Goal: Information Seeking & Learning: Compare options

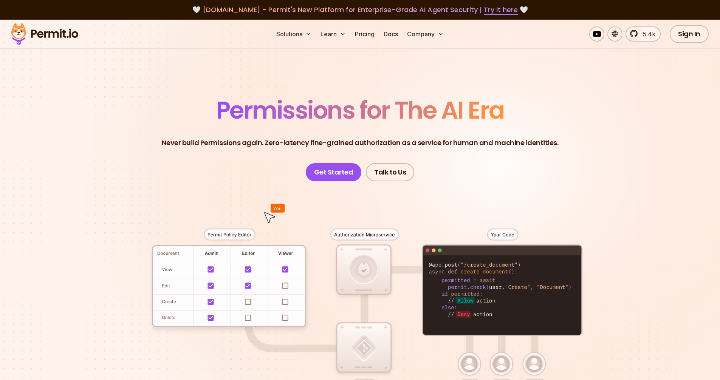
click at [233, 139] on p "Never build Permissions again. Zero-latency fine-grained authorization as a ser…" at bounding box center [360, 143] width 397 height 11
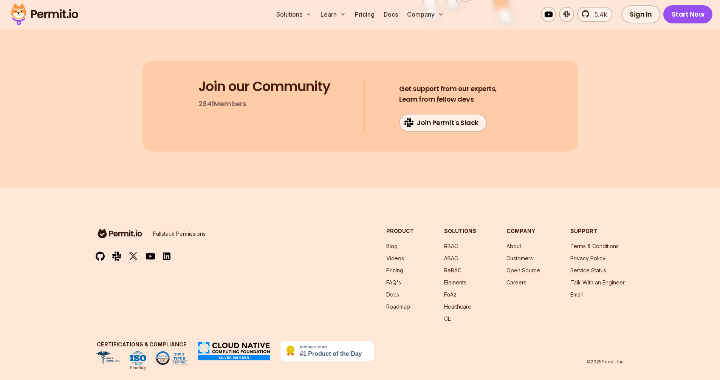
scroll to position [36, 0]
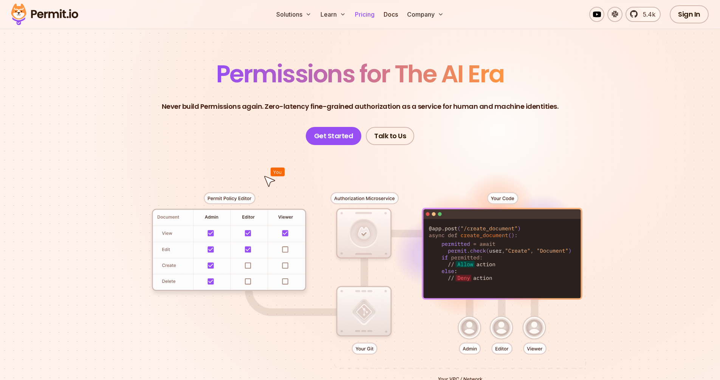
click at [374, 17] on link "Pricing" at bounding box center [365, 14] width 26 height 15
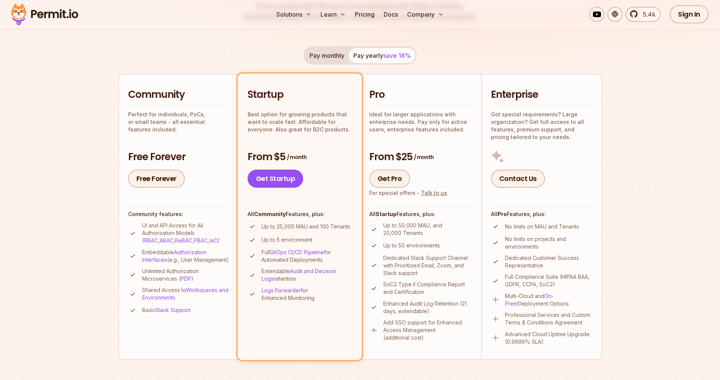
scroll to position [136, 0]
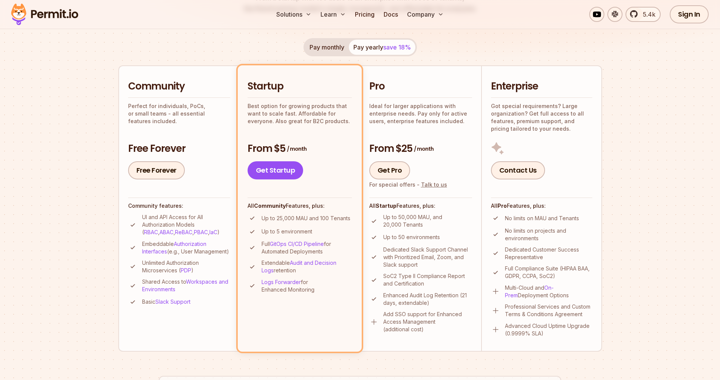
click at [558, 238] on p "No limits on projects and environments" at bounding box center [548, 234] width 87 height 15
drag, startPoint x: 558, startPoint y: 238, endPoint x: 569, endPoint y: 262, distance: 26.2
click at [569, 262] on ul "No limits on MAU and Tenants No limits on projects and environments Dedicated C…" at bounding box center [541, 276] width 101 height 124
click at [569, 261] on ul "No limits on MAU and Tenants No limits on projects and environments Dedicated C…" at bounding box center [541, 276] width 101 height 124
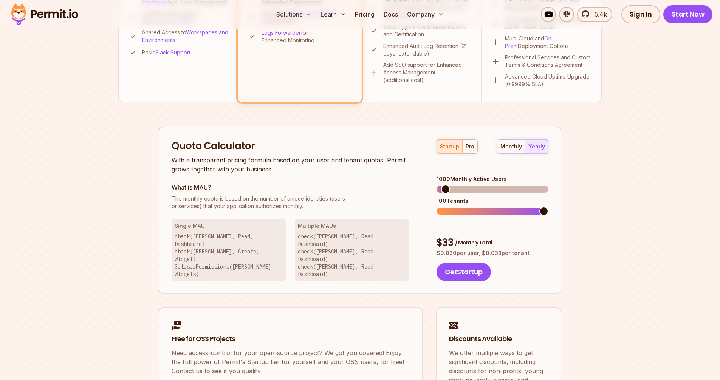
scroll to position [380, 0]
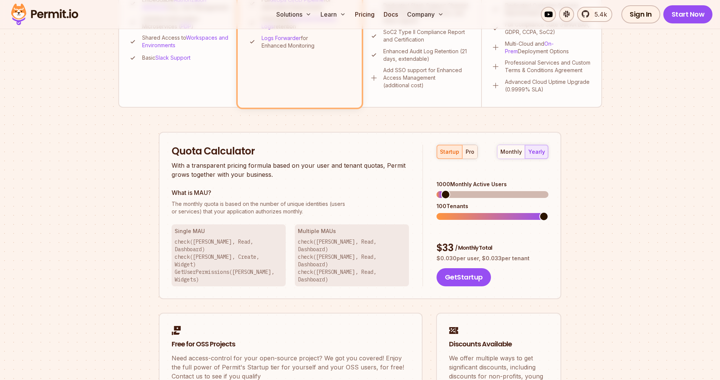
click at [471, 154] on div "pro" at bounding box center [470, 152] width 9 height 8
click at [452, 154] on div "startup" at bounding box center [449, 152] width 19 height 8
click at [470, 154] on div "pro" at bounding box center [470, 152] width 9 height 8
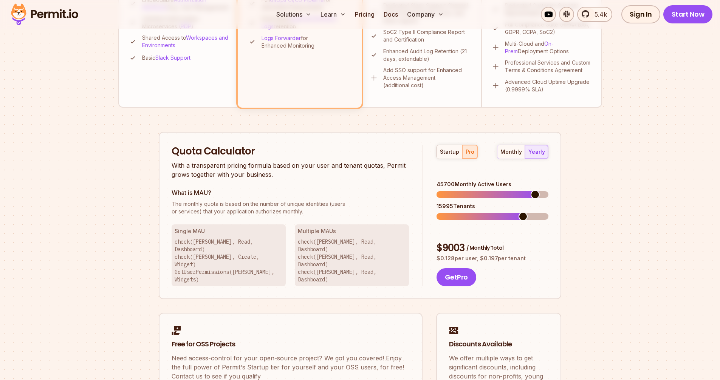
click at [539, 191] on span at bounding box center [493, 194] width 112 height 7
click at [549, 191] on span at bounding box center [493, 194] width 112 height 7
click at [549, 216] on span at bounding box center [544, 216] width 9 height 9
click at [453, 158] on button "startup" at bounding box center [449, 152] width 25 height 14
click at [467, 154] on div "pro" at bounding box center [470, 152] width 9 height 8
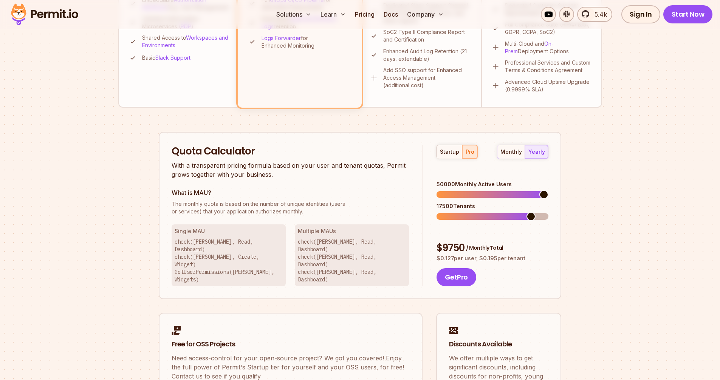
click at [549, 199] on span at bounding box center [544, 194] width 9 height 9
click at [549, 212] on span at bounding box center [544, 216] width 9 height 9
click at [612, 208] on section "Permit Pricing From Free to Predictable Scaling From a startup with 100 users t…" at bounding box center [360, 48] width 720 height 818
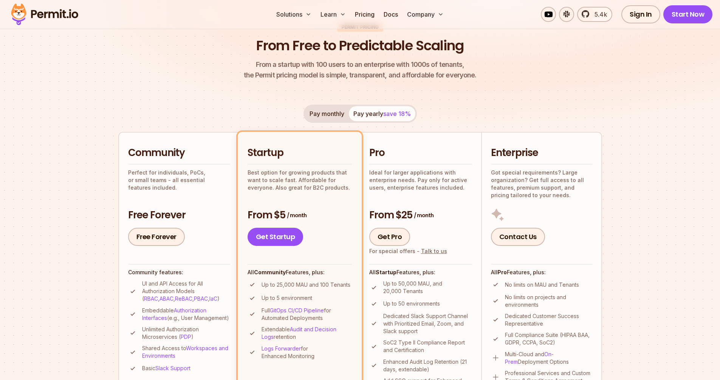
scroll to position [0, 0]
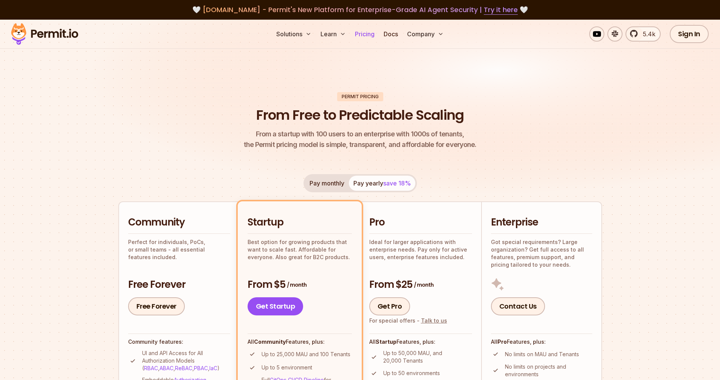
click at [360, 34] on link "Pricing" at bounding box center [365, 33] width 26 height 15
